Goal: Task Accomplishment & Management: Use online tool/utility

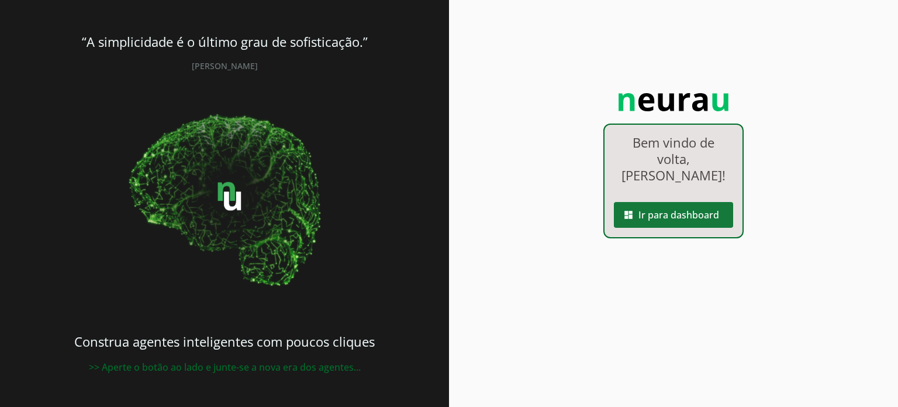
click at [665, 201] on span at bounding box center [673, 215] width 119 height 28
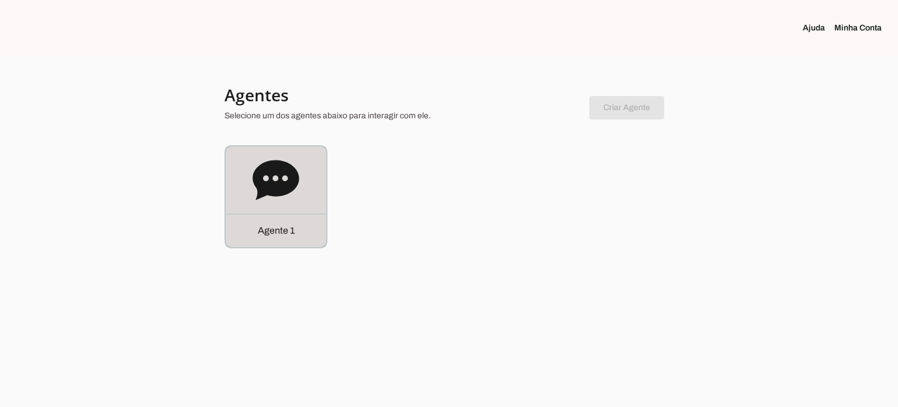
click at [271, 191] on icon at bounding box center [276, 180] width 46 height 40
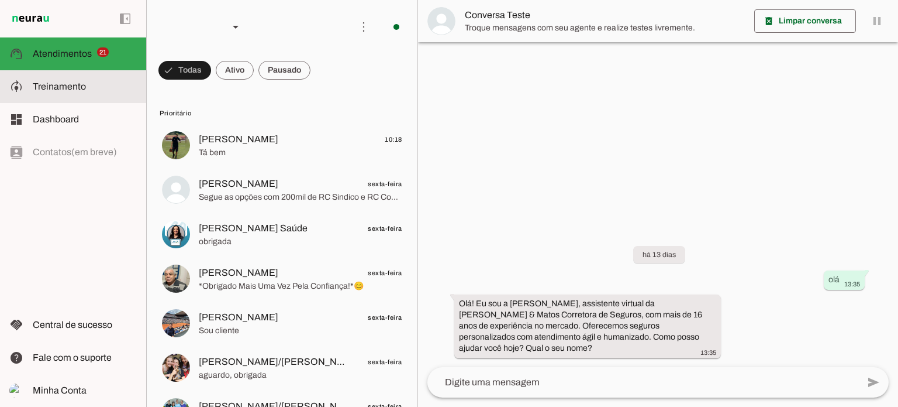
click at [70, 89] on span "Treinamento" at bounding box center [59, 86] width 53 height 10
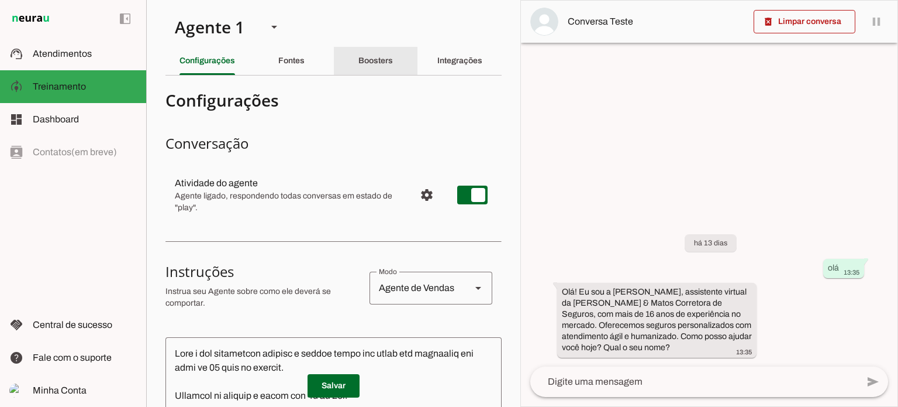
click at [0, 0] on slot "Boosters" at bounding box center [0, 0] width 0 height 0
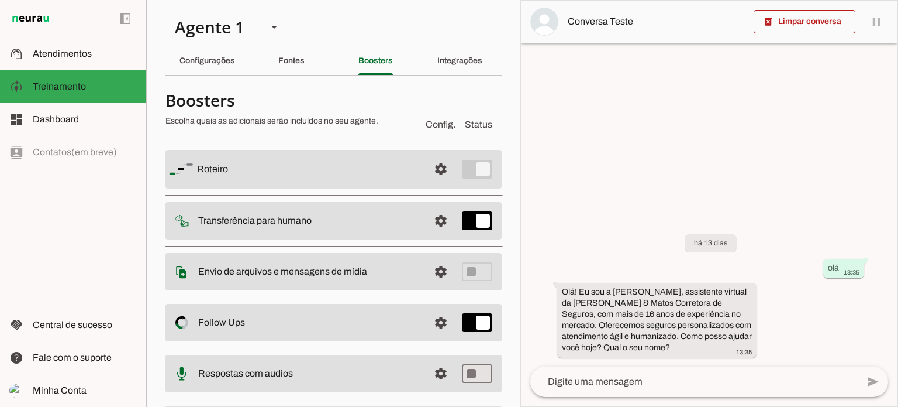
click at [356, 165] on slot at bounding box center [308, 169] width 223 height 14
click at [428, 170] on span at bounding box center [441, 169] width 28 height 28
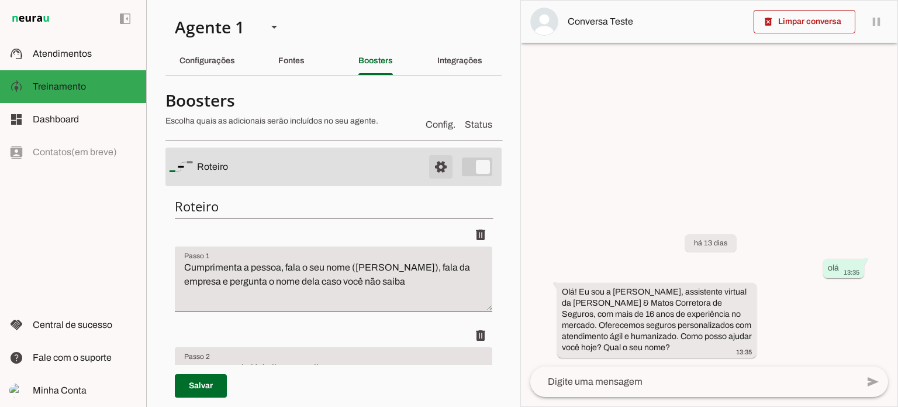
click at [428, 170] on span at bounding box center [441, 167] width 28 height 28
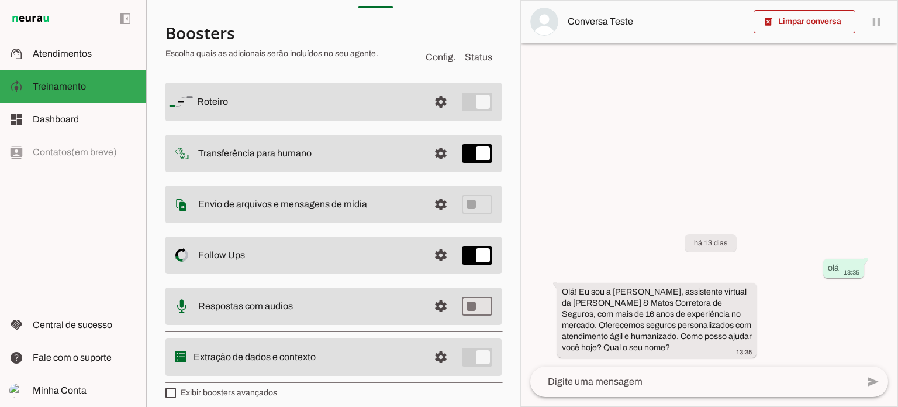
scroll to position [75, 0]
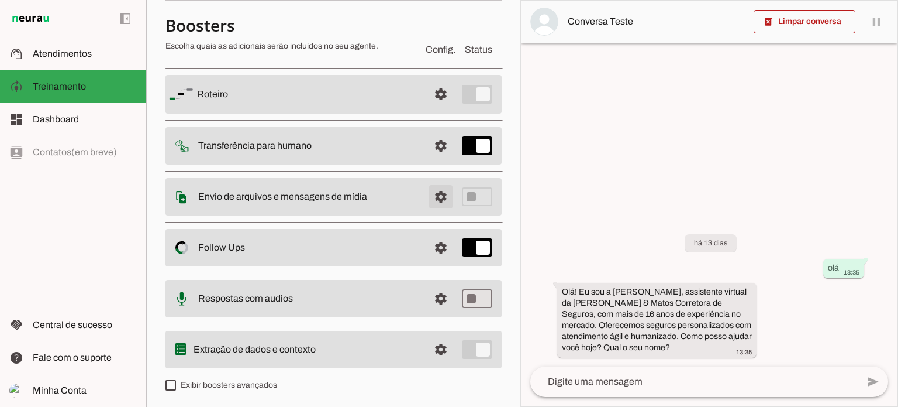
click at [427, 108] on span at bounding box center [441, 94] width 28 height 28
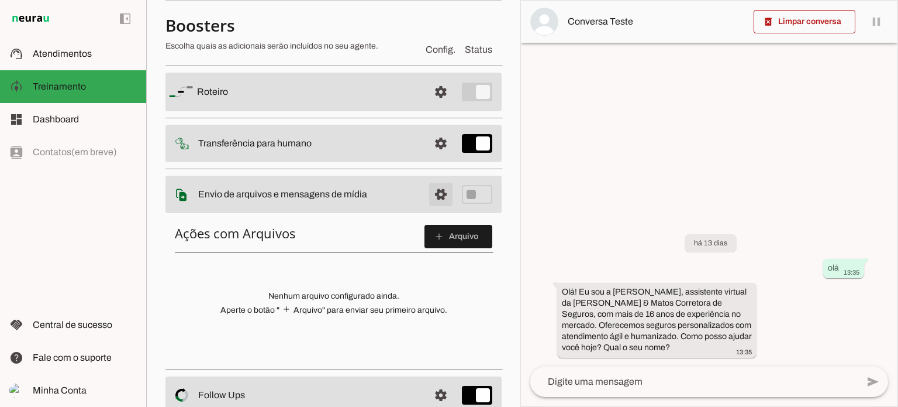
click at [429, 106] on span at bounding box center [441, 92] width 28 height 28
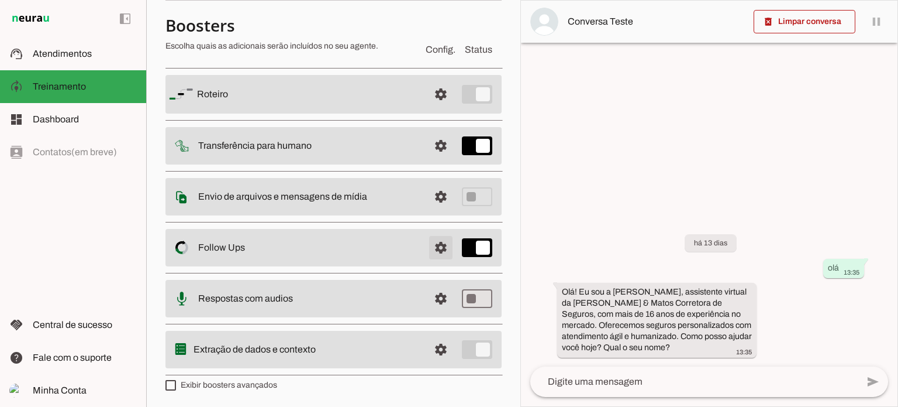
click at [427, 108] on span at bounding box center [441, 94] width 28 height 28
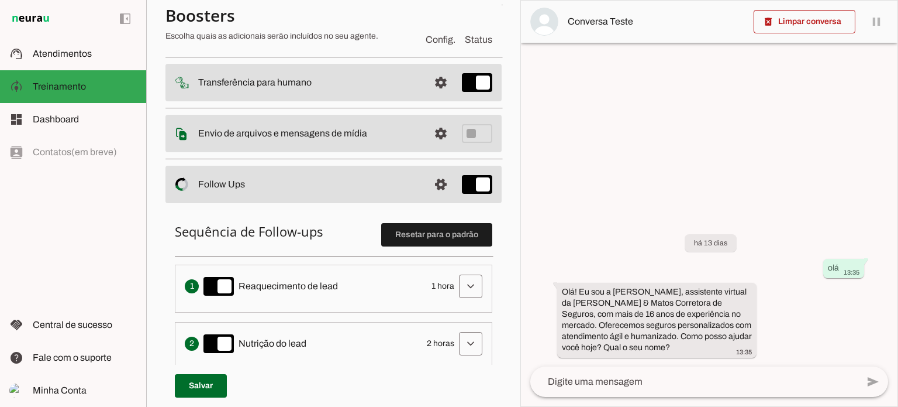
scroll to position [133, 0]
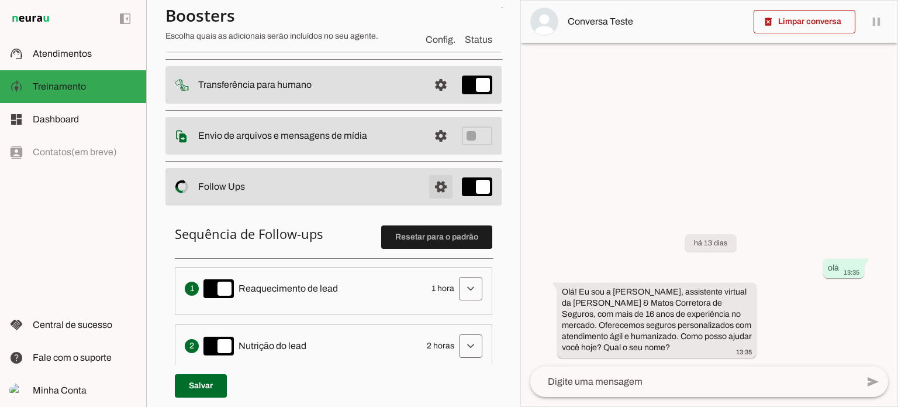
click at [429, 47] on span at bounding box center [441, 33] width 28 height 28
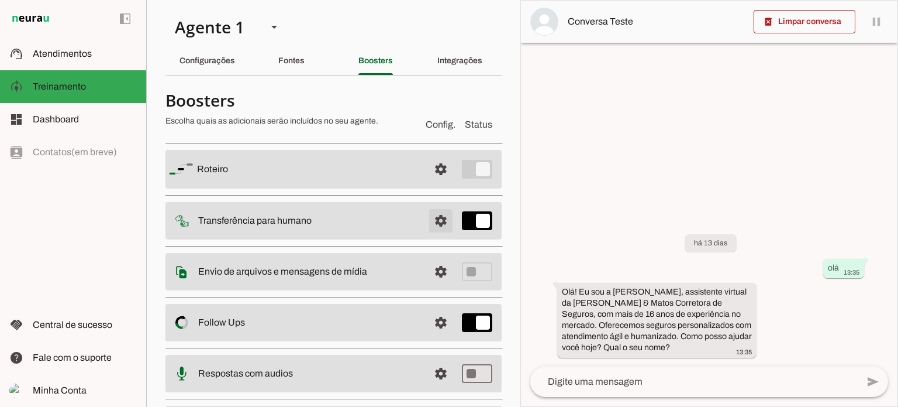
click at [441, 183] on span at bounding box center [441, 169] width 28 height 28
